Goal: Navigation & Orientation: Find specific page/section

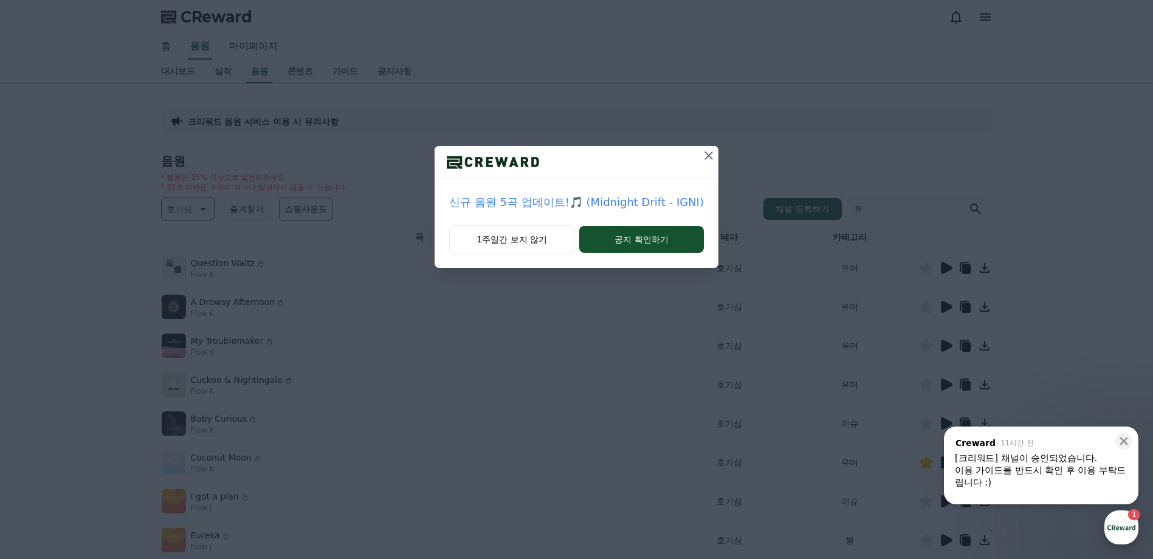
click at [707, 153] on icon at bounding box center [709, 155] width 15 height 15
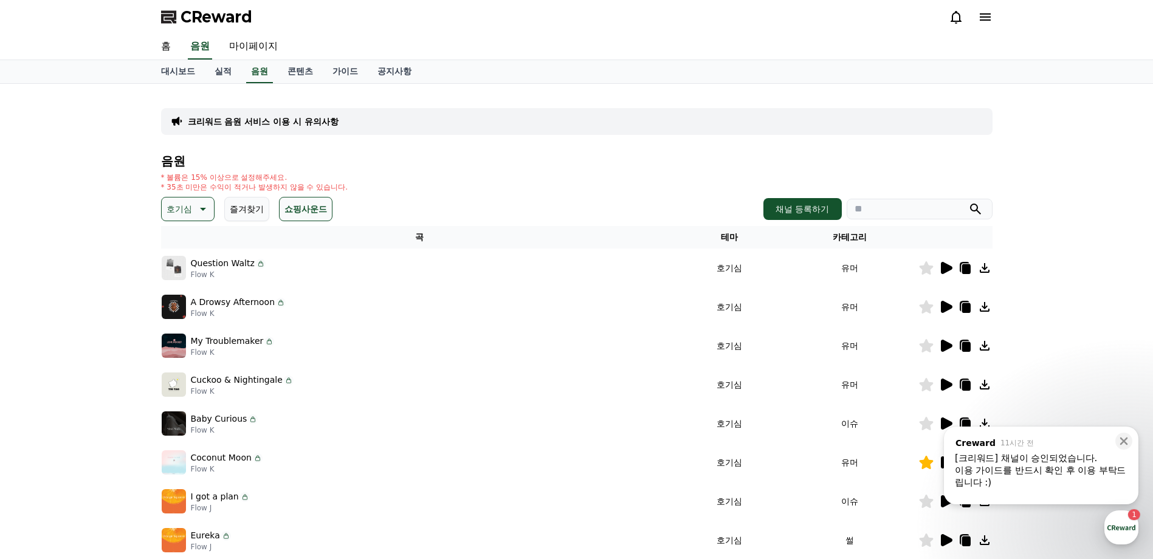
click at [989, 15] on icon at bounding box center [985, 17] width 15 height 15
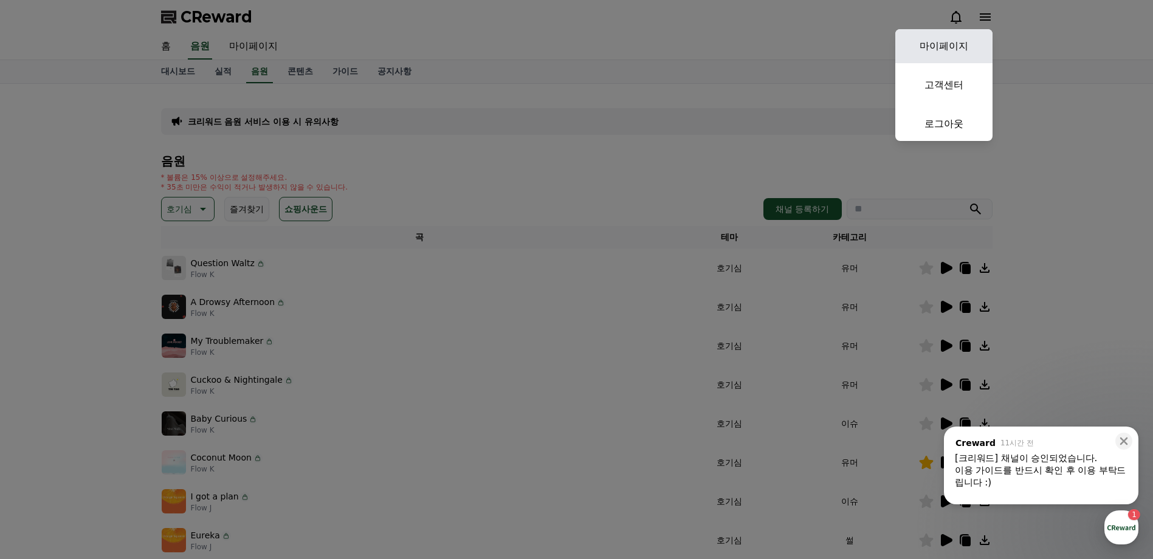
click at [930, 43] on link "마이페이지" at bounding box center [944, 46] width 97 height 34
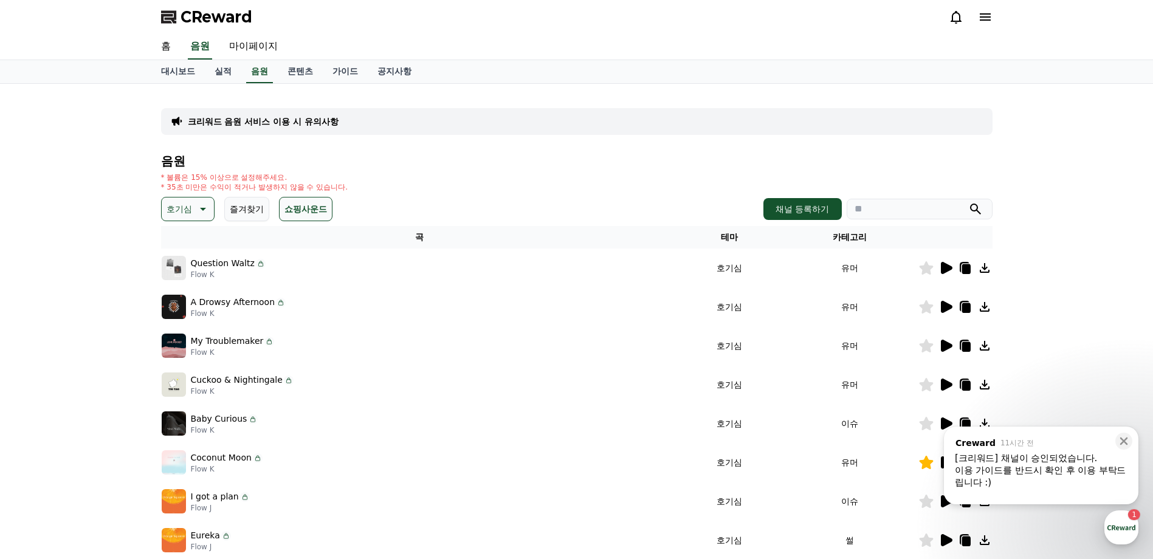
select select "**********"
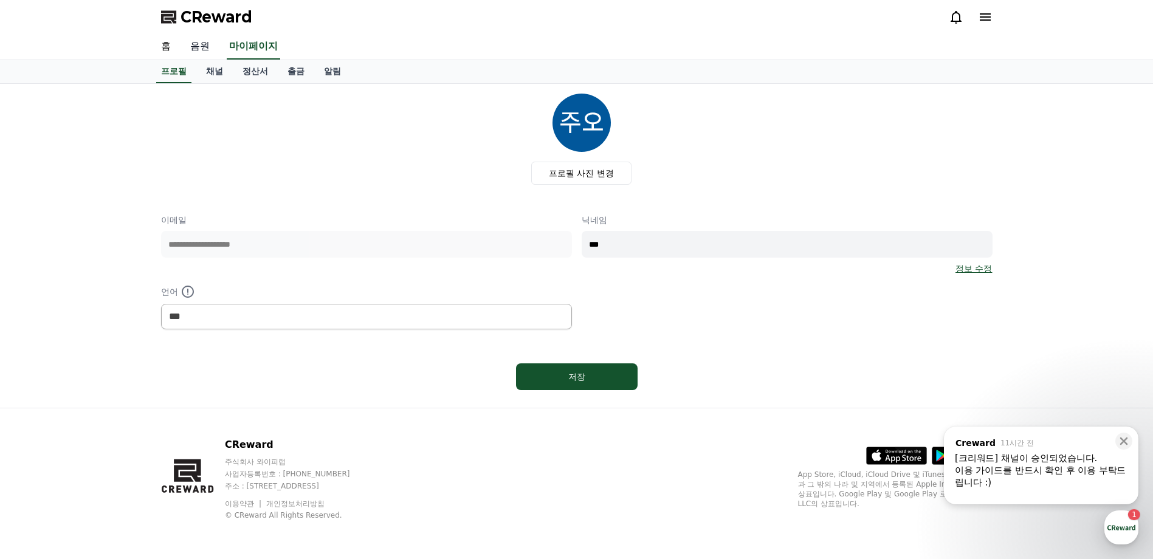
click at [201, 43] on link "음원" at bounding box center [200, 47] width 39 height 26
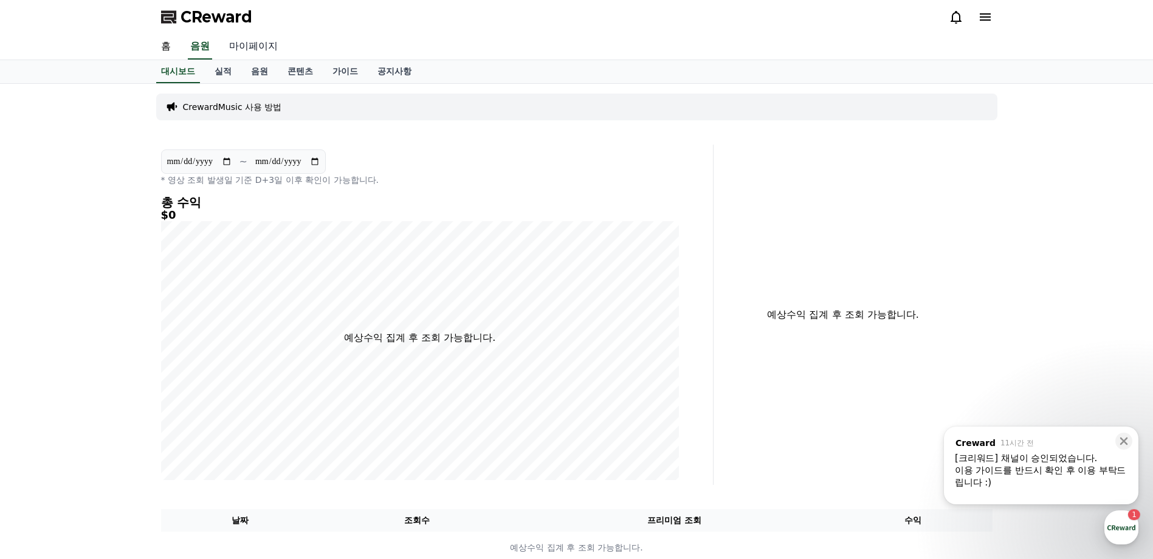
click at [266, 41] on link "마이페이지" at bounding box center [253, 47] width 68 height 26
select select "**********"
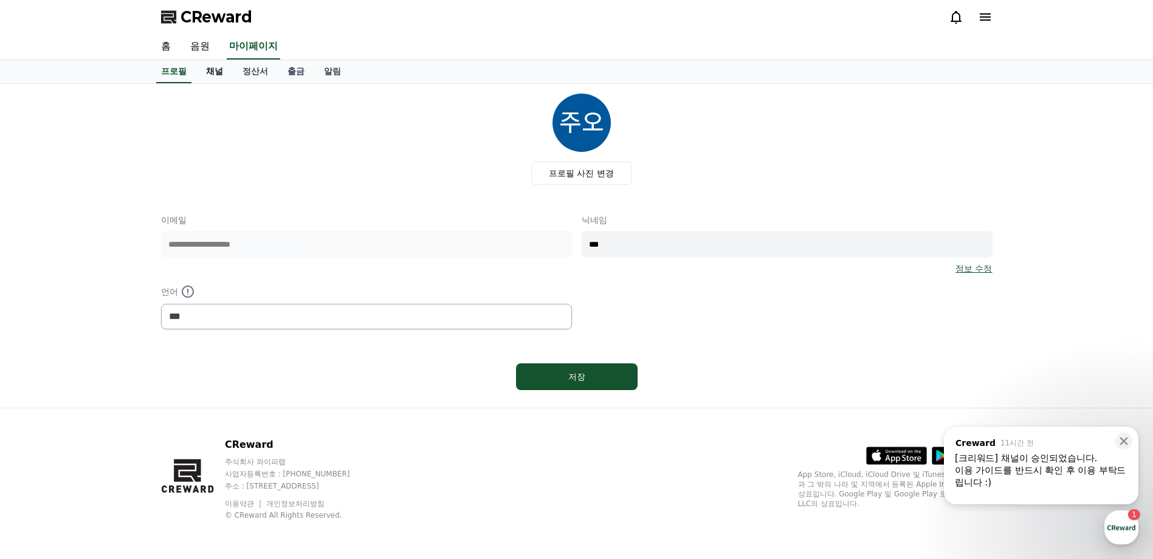
click at [221, 69] on link "채널" at bounding box center [214, 71] width 36 height 23
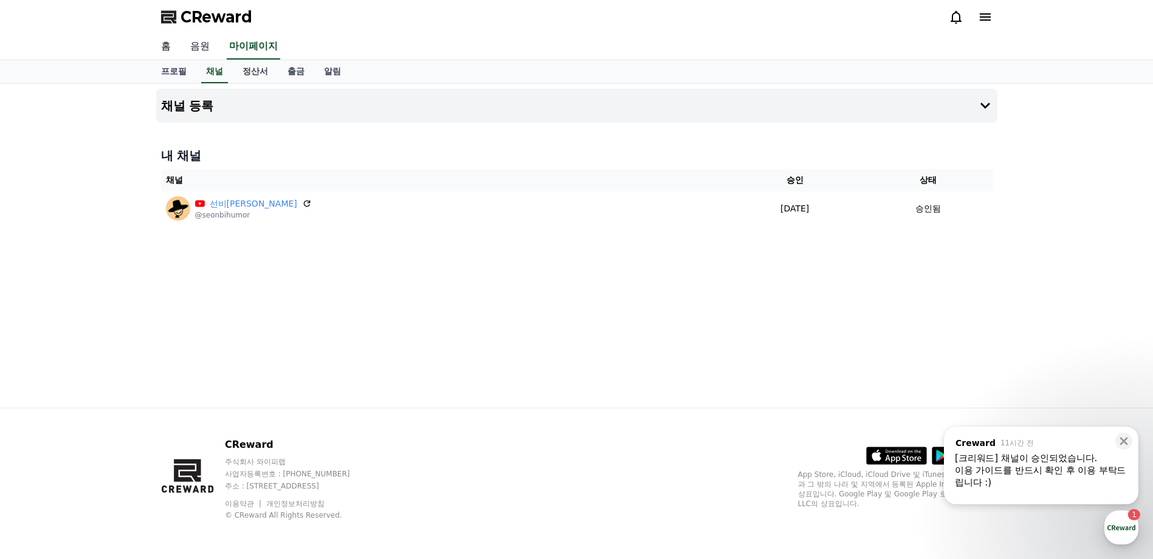
click at [192, 44] on link "음원" at bounding box center [200, 47] width 39 height 26
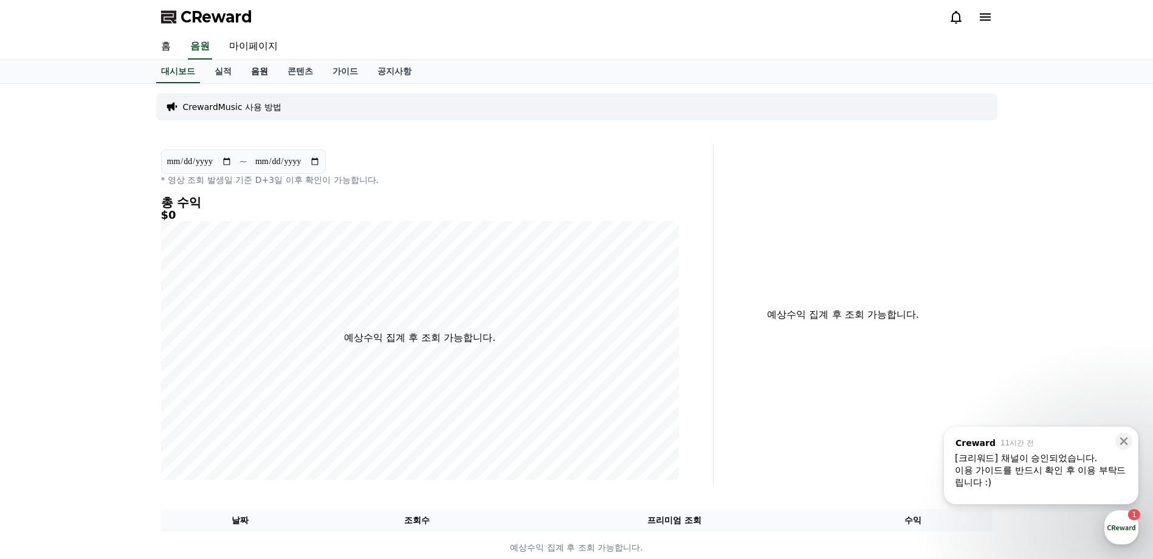
click at [256, 70] on link "음원" at bounding box center [259, 71] width 36 height 23
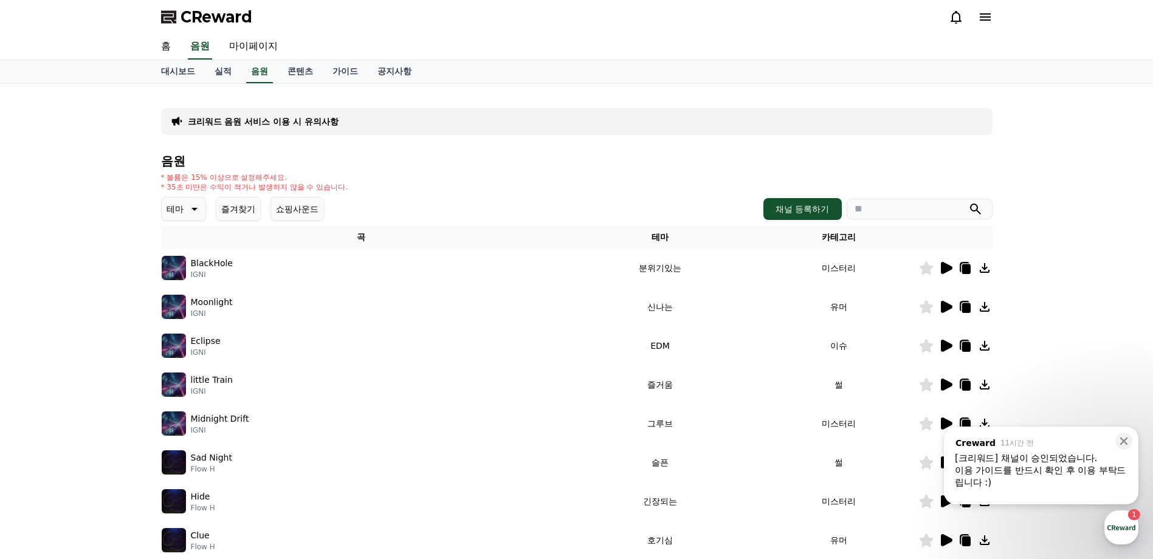
click at [229, 208] on button "즐겨찾기" at bounding box center [238, 209] width 45 height 24
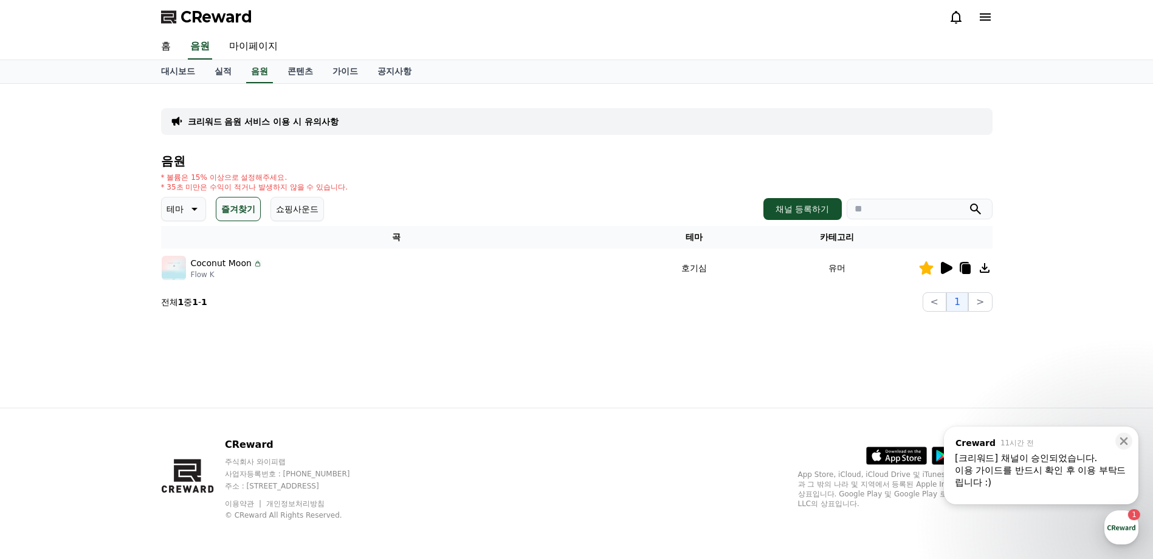
click at [967, 271] on icon at bounding box center [966, 269] width 9 height 10
click at [950, 266] on icon at bounding box center [947, 268] width 12 height 12
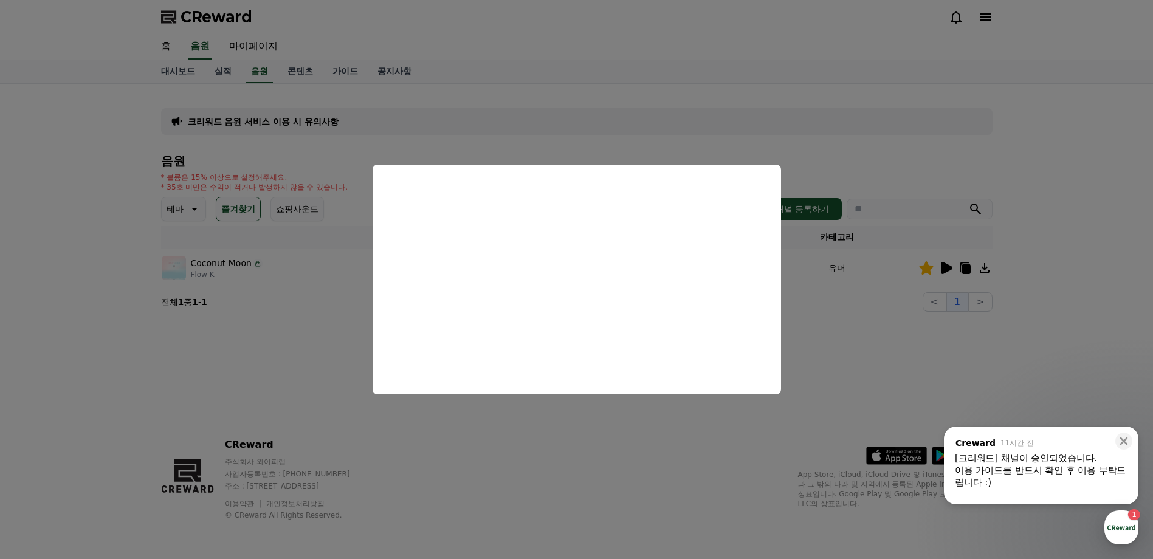
click at [604, 492] on button "close modal" at bounding box center [576, 279] width 1153 height 559
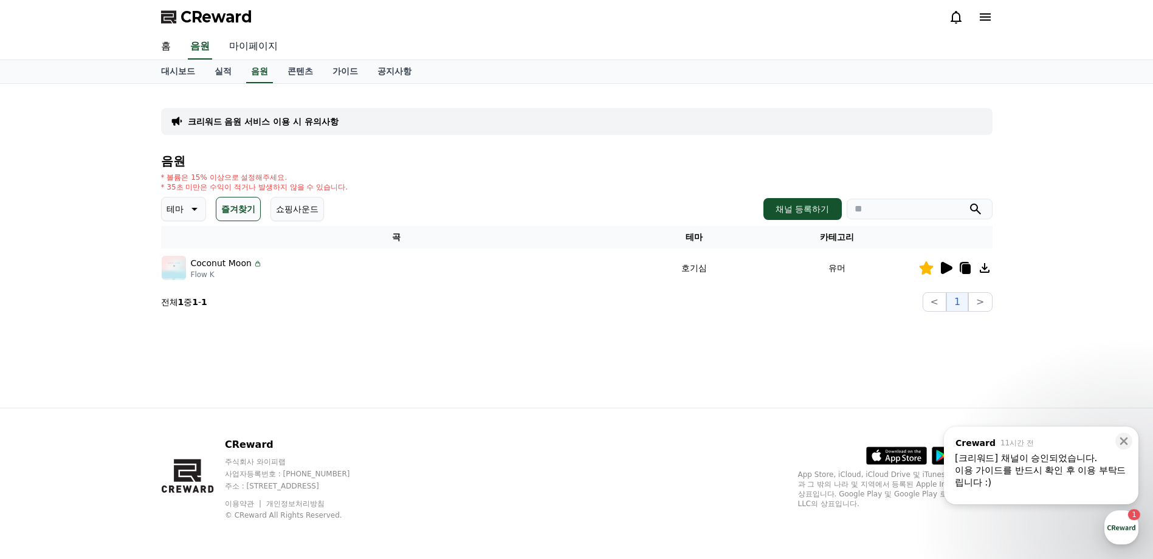
click at [252, 43] on link "마이페이지" at bounding box center [253, 47] width 68 height 26
select select "**********"
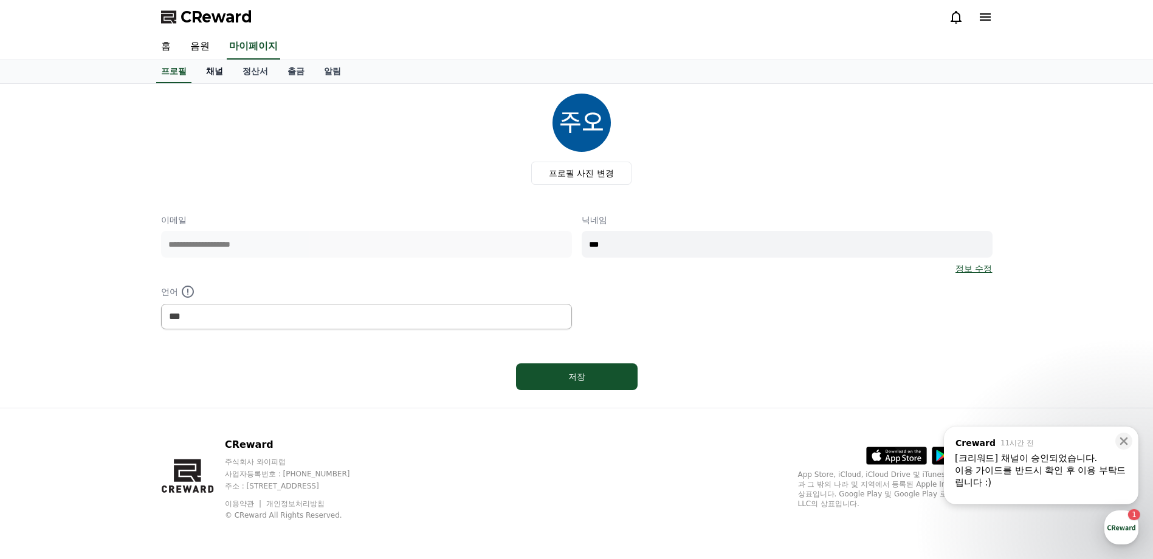
click at [220, 72] on link "채널" at bounding box center [214, 71] width 36 height 23
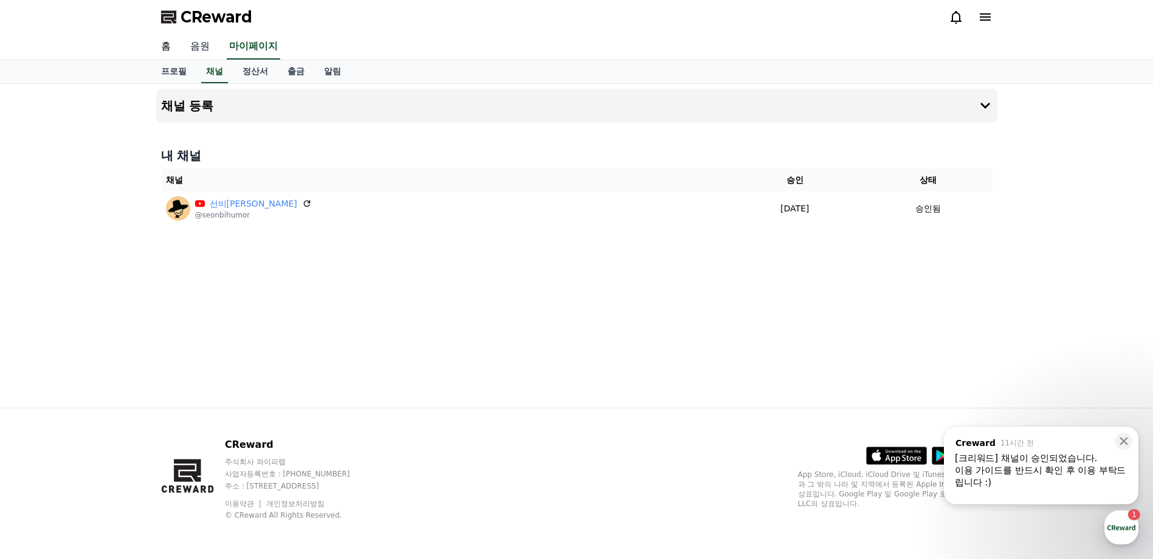
click at [206, 51] on link "음원" at bounding box center [200, 47] width 39 height 26
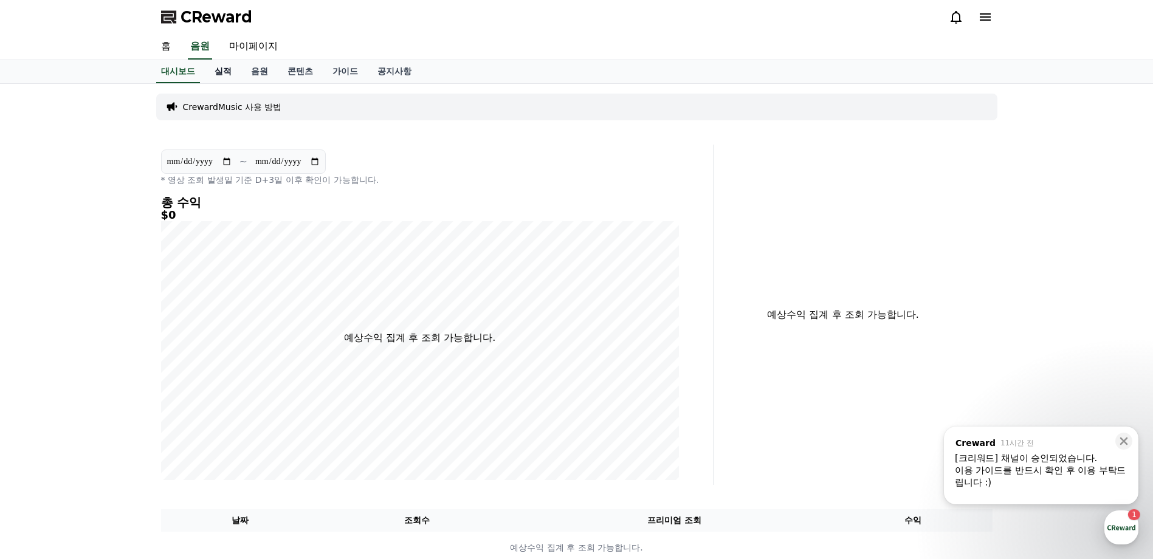
click at [221, 70] on link "실적" at bounding box center [223, 71] width 36 height 23
